Goal: Transaction & Acquisition: Purchase product/service

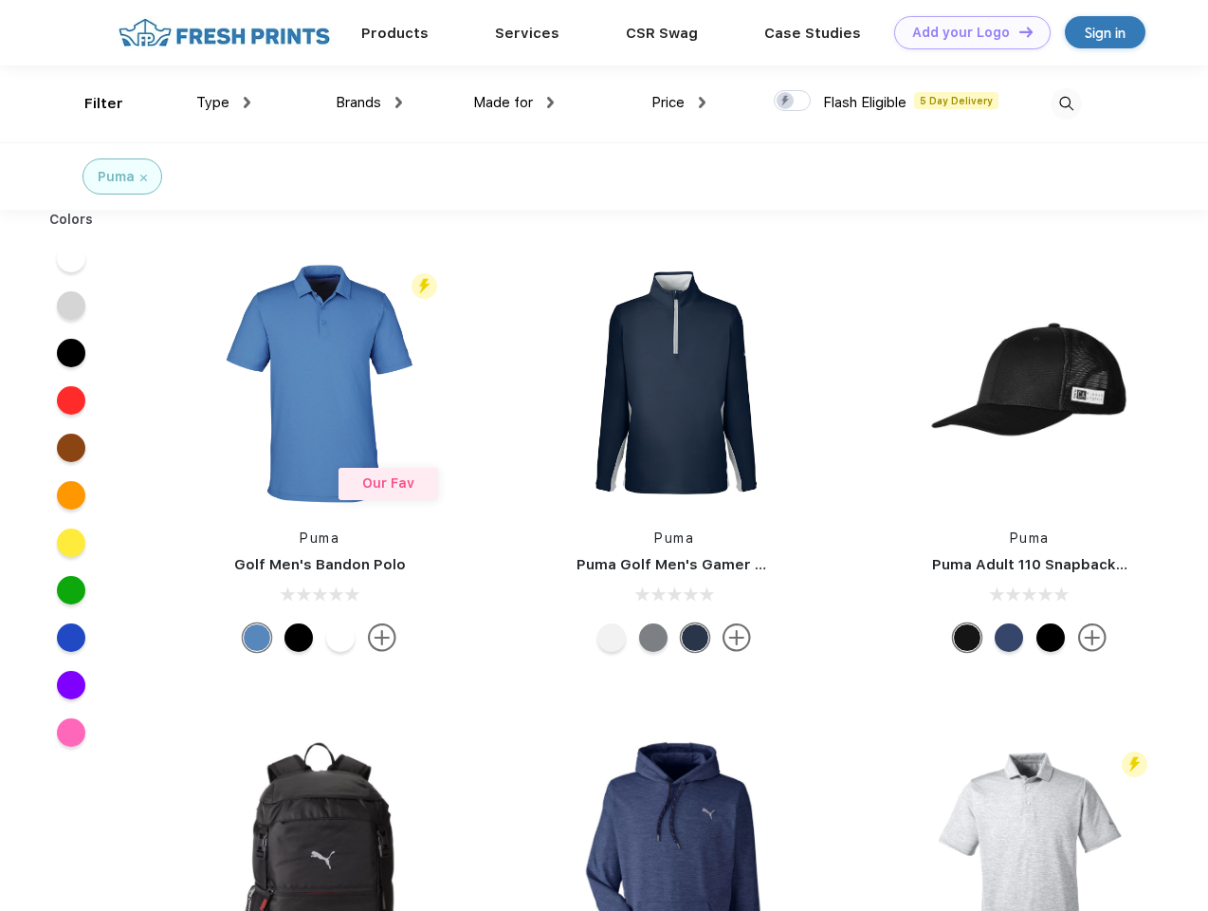
click at [966, 32] on link "Add your Logo Design Tool" at bounding box center [972, 32] width 157 height 33
click at [0, 0] on div "Design Tool" at bounding box center [0, 0] width 0 height 0
click at [1018, 31] on link "Add your Logo Design Tool" at bounding box center [972, 32] width 157 height 33
click at [91, 103] on div "Filter" at bounding box center [103, 104] width 39 height 22
click at [224, 102] on span "Type" at bounding box center [212, 102] width 33 height 17
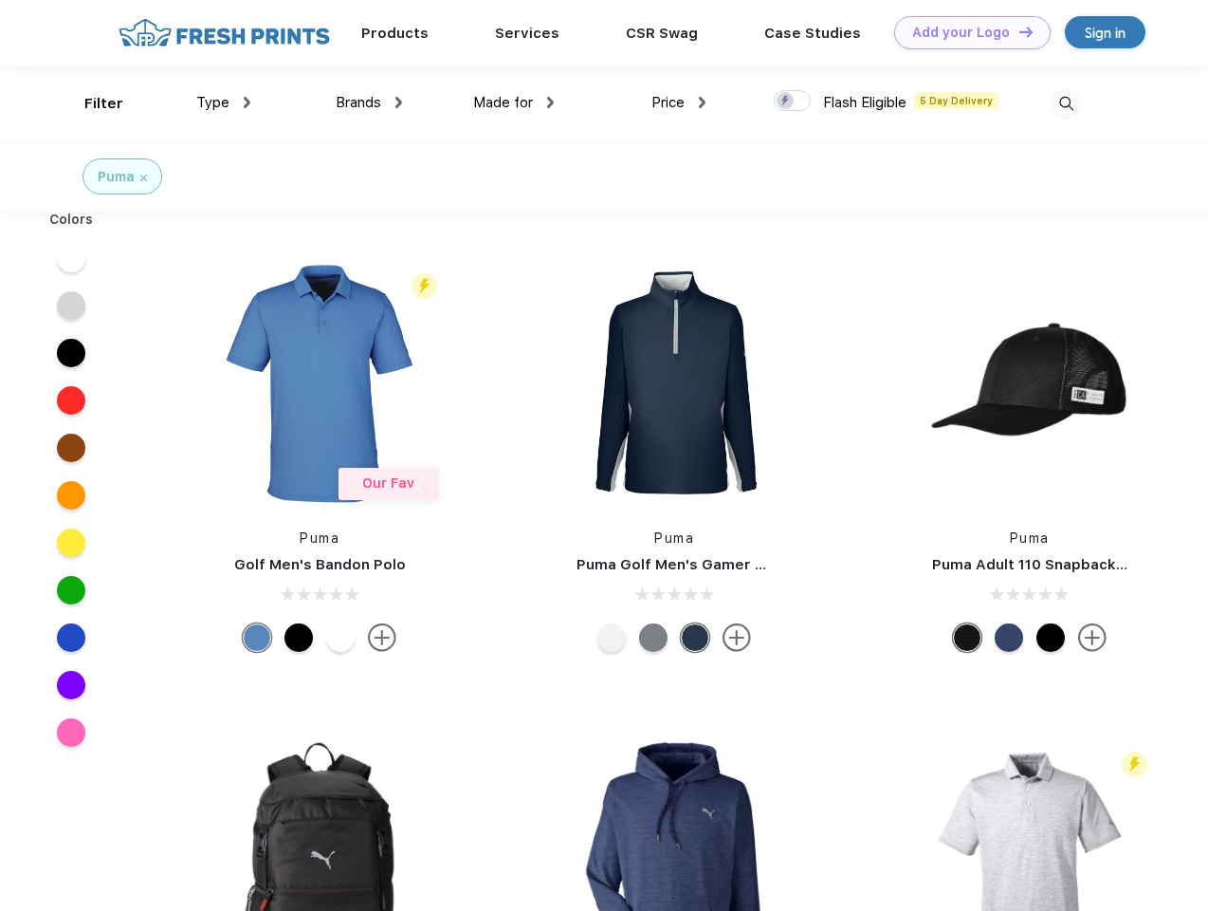
click at [369, 102] on span "Brands" at bounding box center [359, 102] width 46 height 17
click at [514, 102] on span "Made for" at bounding box center [503, 102] width 60 height 17
click at [679, 102] on span "Price" at bounding box center [668, 102] width 33 height 17
click at [793, 101] on div at bounding box center [792, 100] width 37 height 21
click at [786, 101] on input "checkbox" at bounding box center [780, 95] width 12 height 12
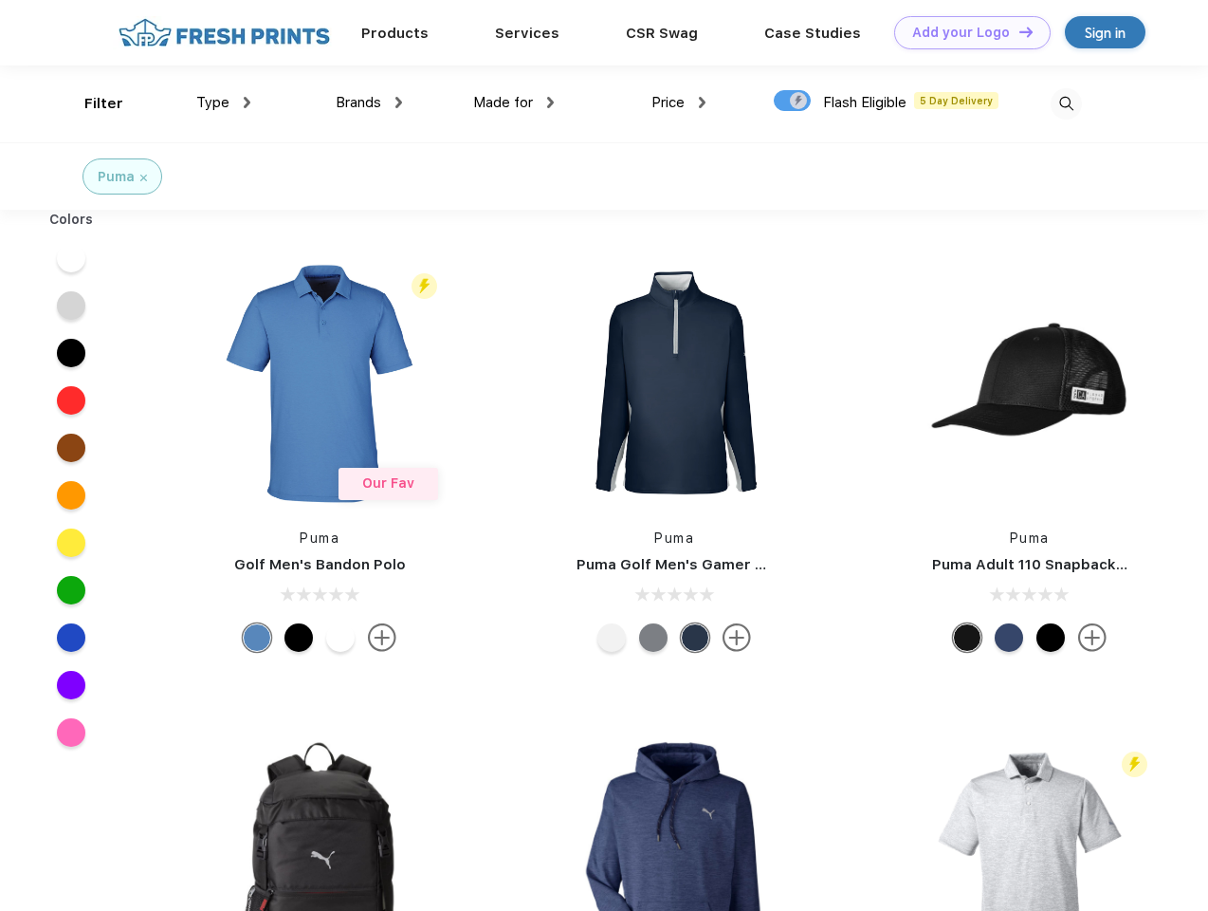
click at [1066, 103] on img at bounding box center [1066, 103] width 31 height 31
